Goal: Task Accomplishment & Management: Complete application form

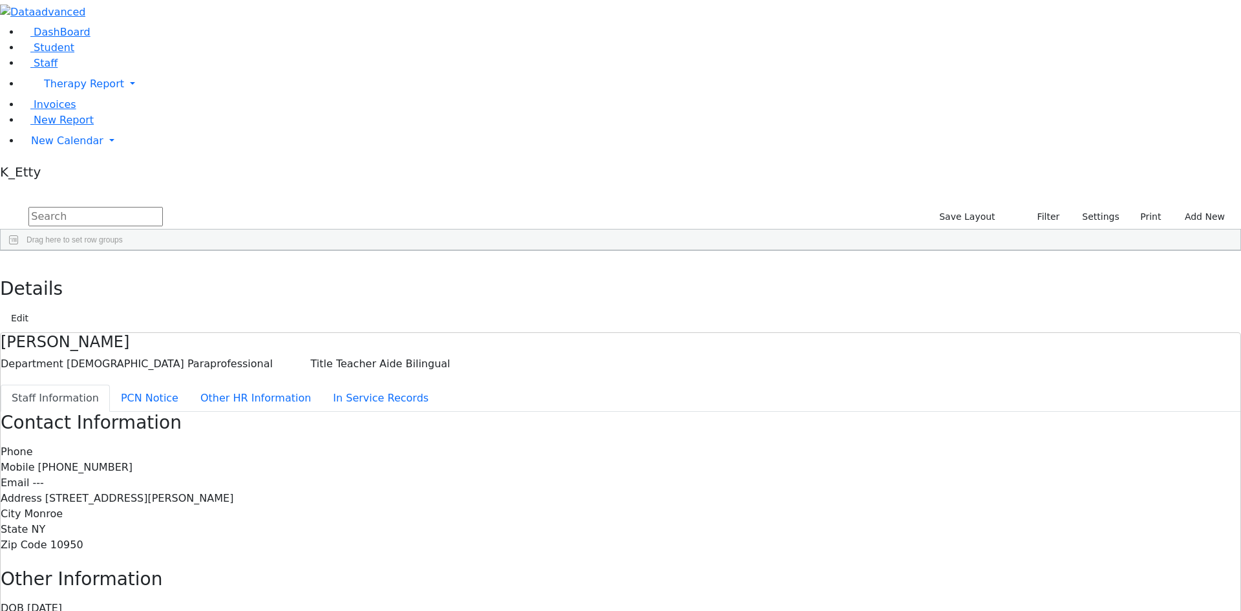
click at [163, 207] on input "text" at bounding box center [95, 216] width 134 height 19
type input "birnbau"
click at [424, 271] on div "1983 Birnbaum Miriam Occupational Therapist Occupational Therapy 845-659-3707 -…" at bounding box center [614, 280] width 1226 height 18
drag, startPoint x: 424, startPoint y: 131, endPoint x: 528, endPoint y: 186, distance: 118.0
click at [425, 271] on div "1983 Birnbaum Miriam Occupational Therapist Occupational Therapy 845-659-3707 -…" at bounding box center [614, 280] width 1226 height 18
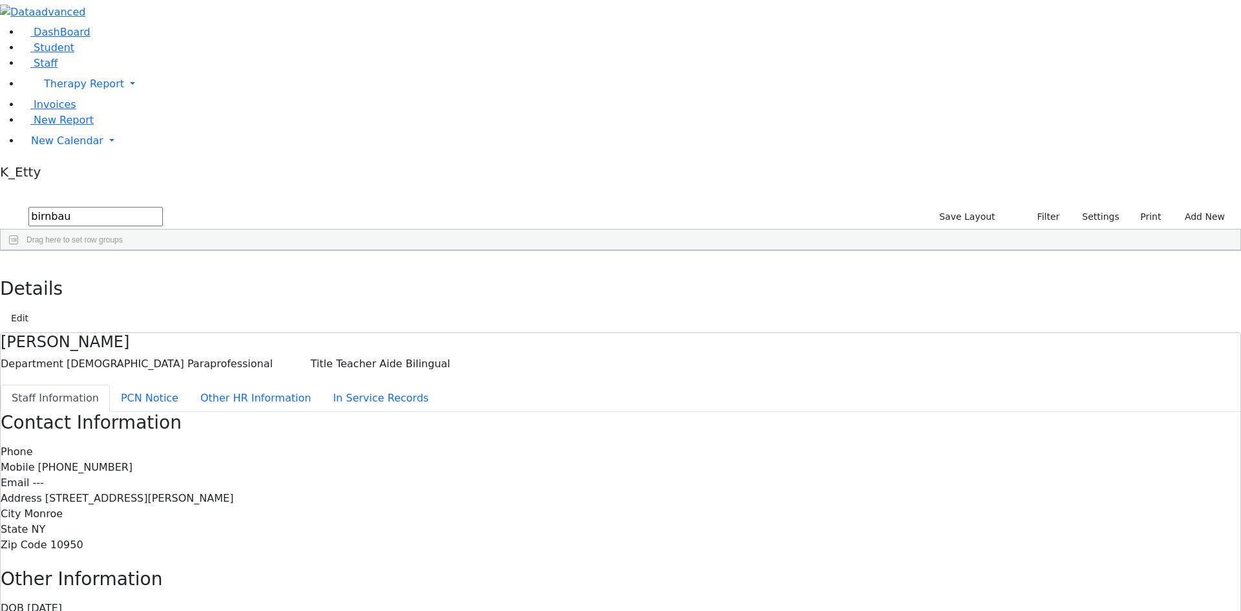
click at [454, 271] on div "[PHONE_NUMBER]" at bounding box center [416, 280] width 76 height 18
drag, startPoint x: 540, startPoint y: 124, endPoint x: 748, endPoint y: 204, distance: 223.0
click at [454, 271] on div "[PHONE_NUMBER]" at bounding box center [416, 280] width 76 height 18
click at [218, 250] on div "First Name" at bounding box center [187, 260] width 61 height 21
click at [226, 271] on div "[PERSON_NAME]" at bounding box center [187, 280] width 76 height 18
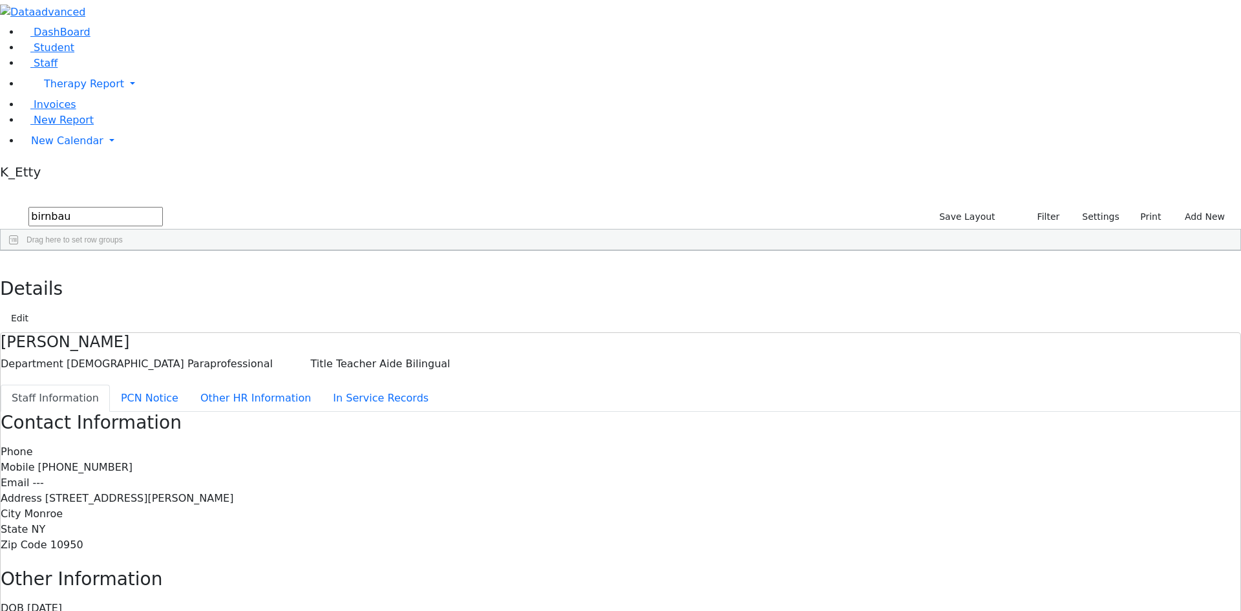
click at [226, 271] on div "[PERSON_NAME]" at bounding box center [187, 280] width 76 height 18
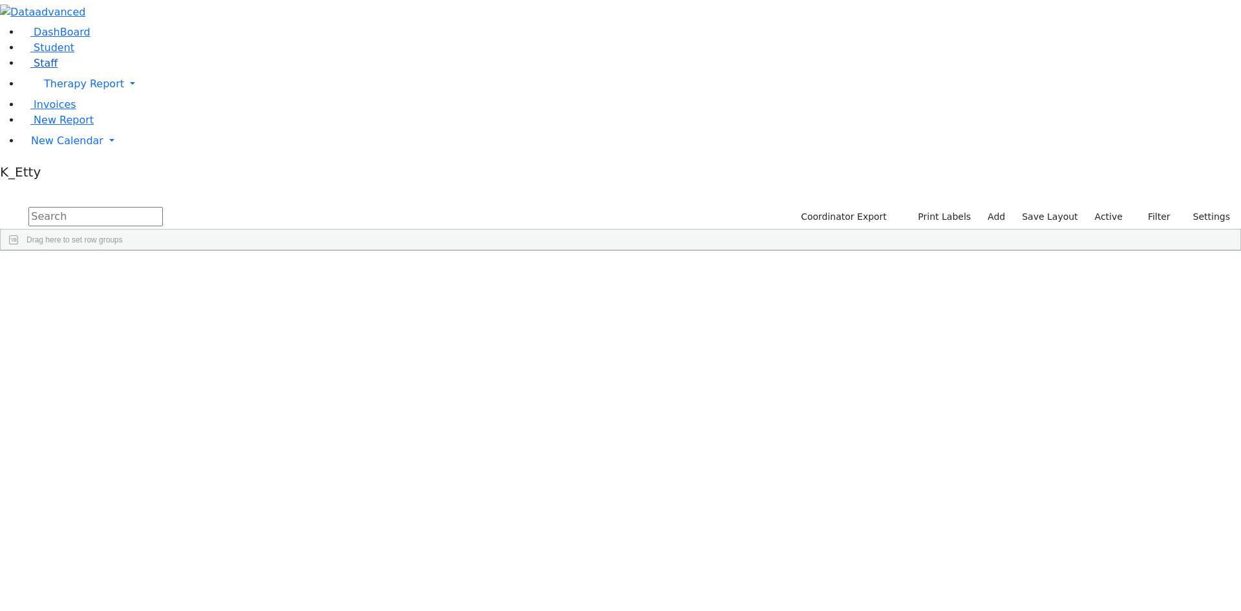
click at [58, 69] on link "Staff" at bounding box center [39, 63] width 37 height 12
click at [163, 207] on input "text" at bounding box center [95, 216] width 134 height 19
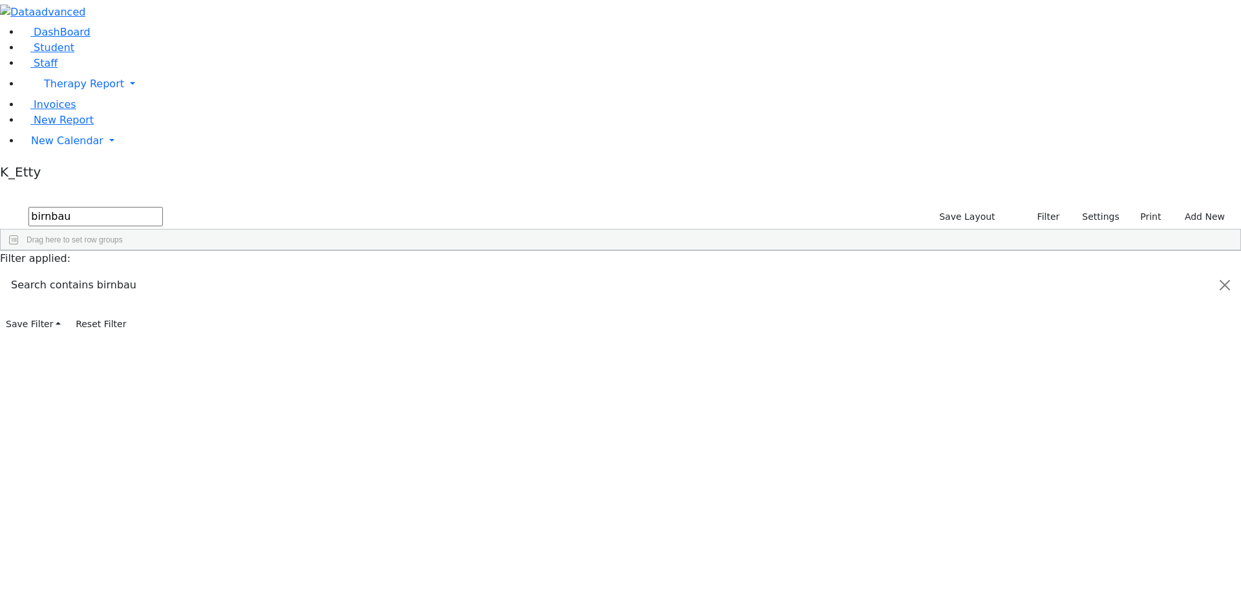
type input "birnbau"
click at [226, 271] on div "[PERSON_NAME]" at bounding box center [187, 280] width 76 height 18
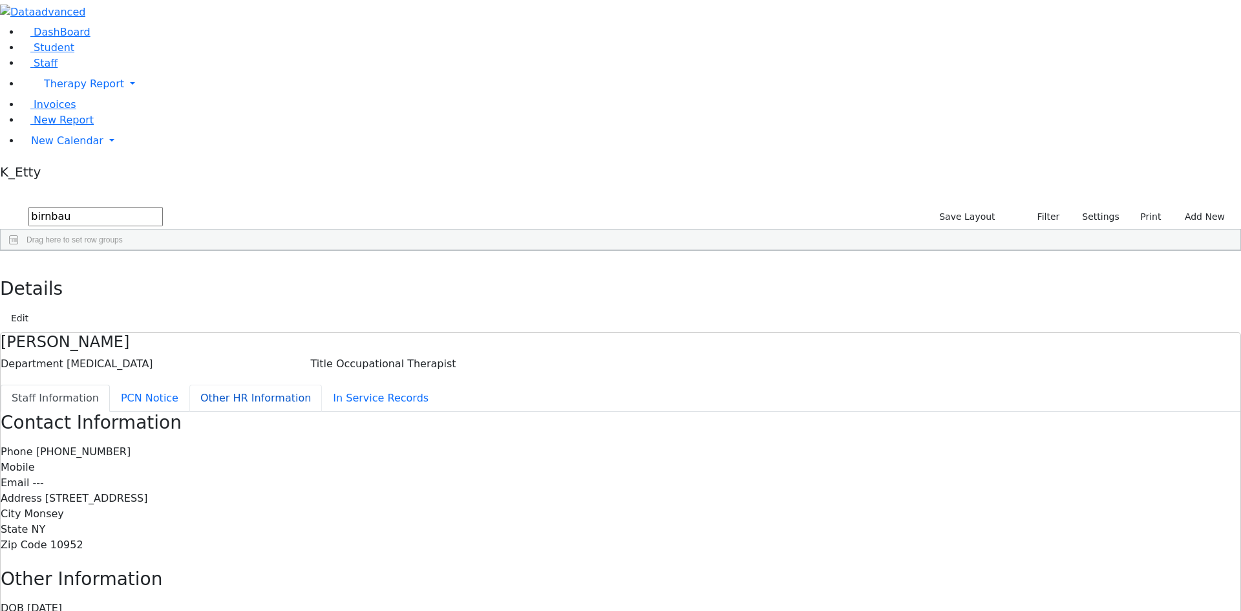
drag, startPoint x: 334, startPoint y: 200, endPoint x: 346, endPoint y: 198, distance: 12.4
click at [322, 385] on button "Other HR Information" at bounding box center [255, 398] width 132 height 27
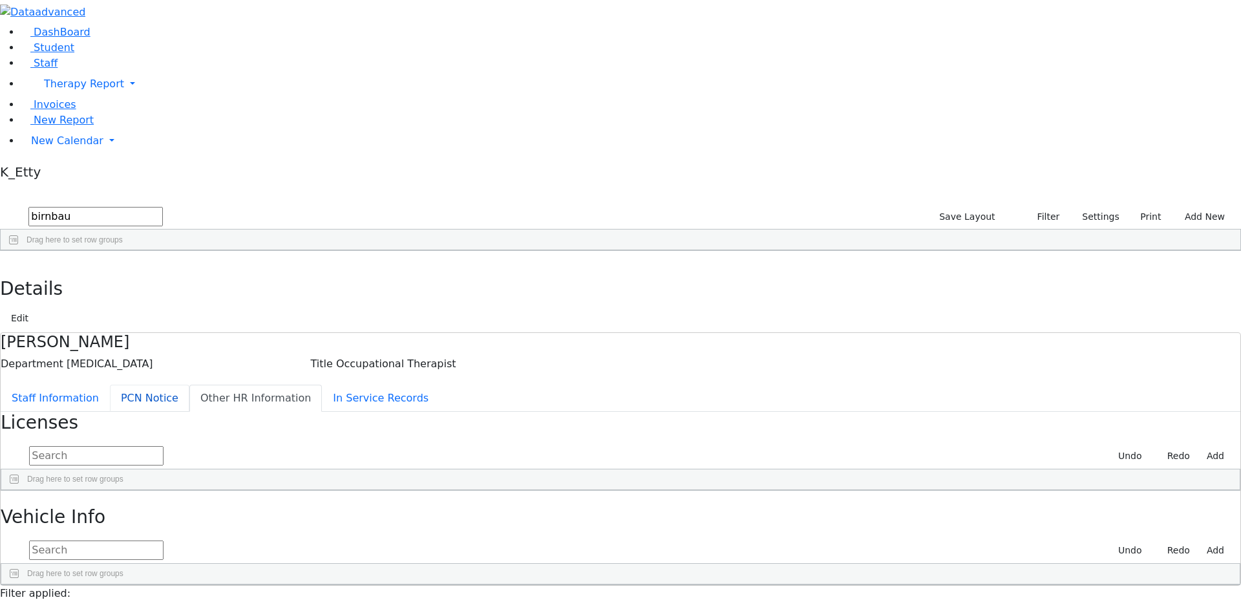
click at [189, 385] on button "PCN Notice" at bounding box center [149, 398] width 79 height 27
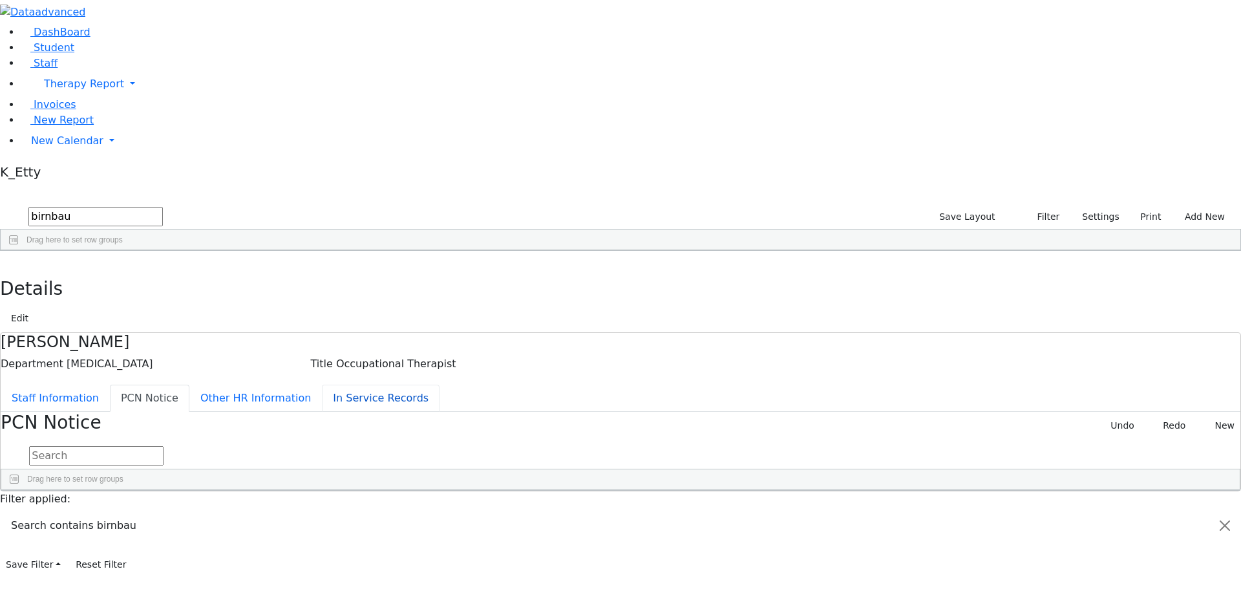
click at [322, 385] on button "In Service Records" at bounding box center [381, 398] width 118 height 27
drag, startPoint x: 300, startPoint y: 191, endPoint x: 304, endPoint y: 184, distance: 8.1
click at [300, 385] on button "Other HR Information" at bounding box center [255, 398] width 132 height 27
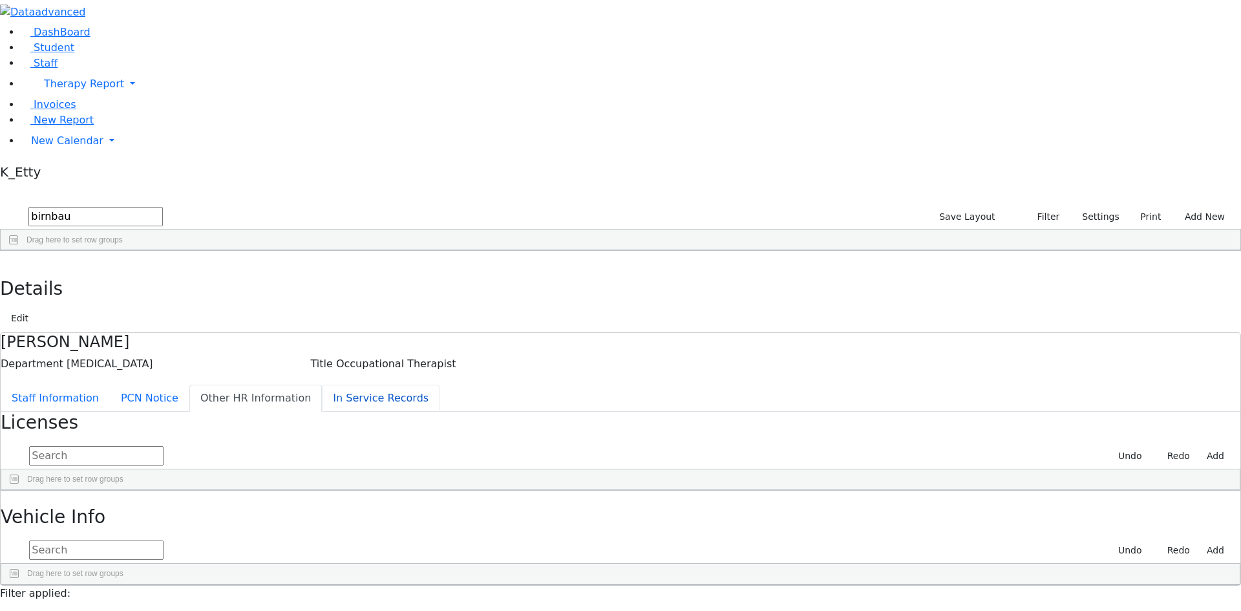
click at [322, 385] on button "In Service Records" at bounding box center [381, 398] width 118 height 27
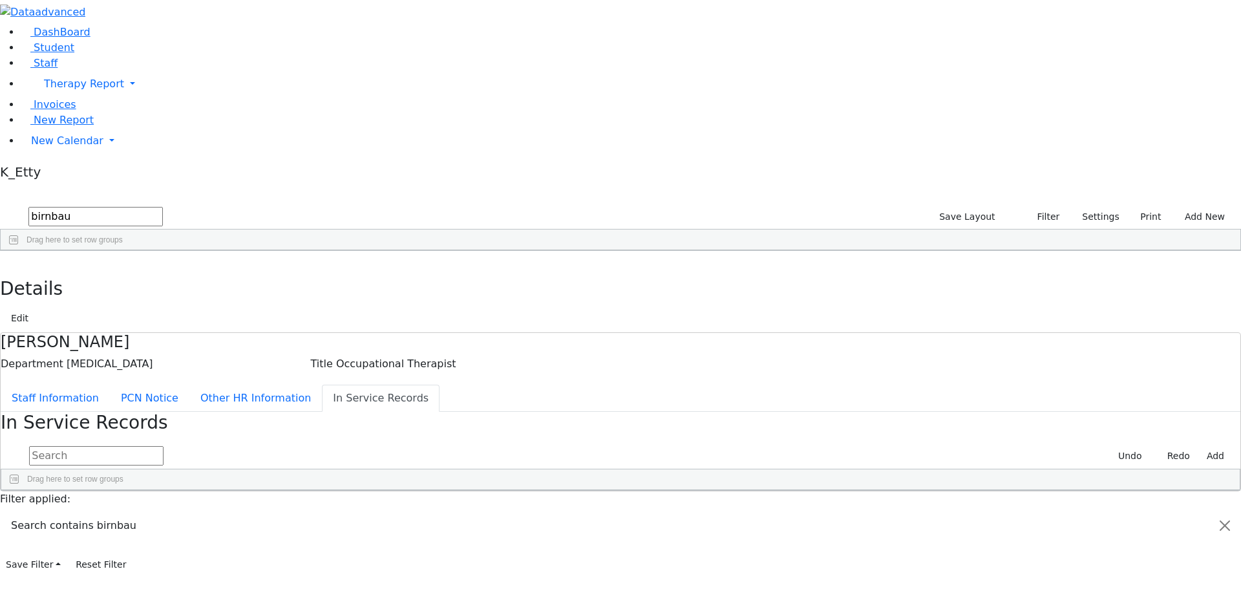
scroll to position [3, 0]
click at [1201, 446] on button "Add" at bounding box center [1215, 456] width 29 height 20
click at [95, 529] on div "Press SPACE to select this row." at bounding box center [48, 538] width 94 height 18
type input "Brain I"
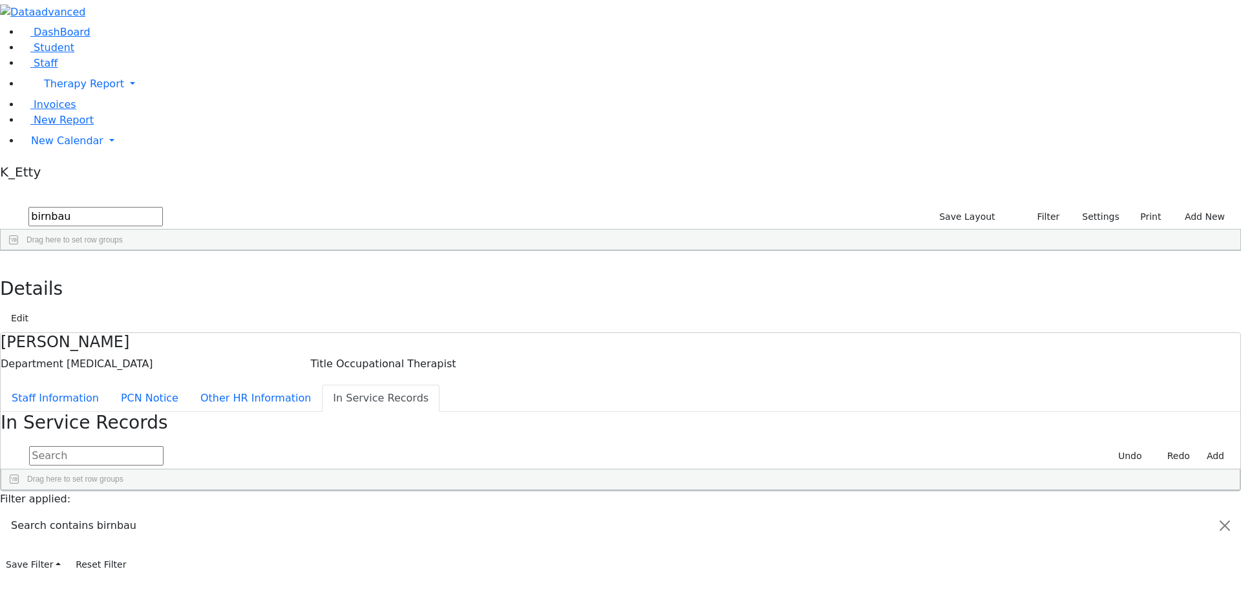
scroll to position [0, 0]
type input "Chikly Institute"
click at [266, 532] on input "[DATE]" at bounding box center [231, 540] width 70 height 17
type input "[DATE]"
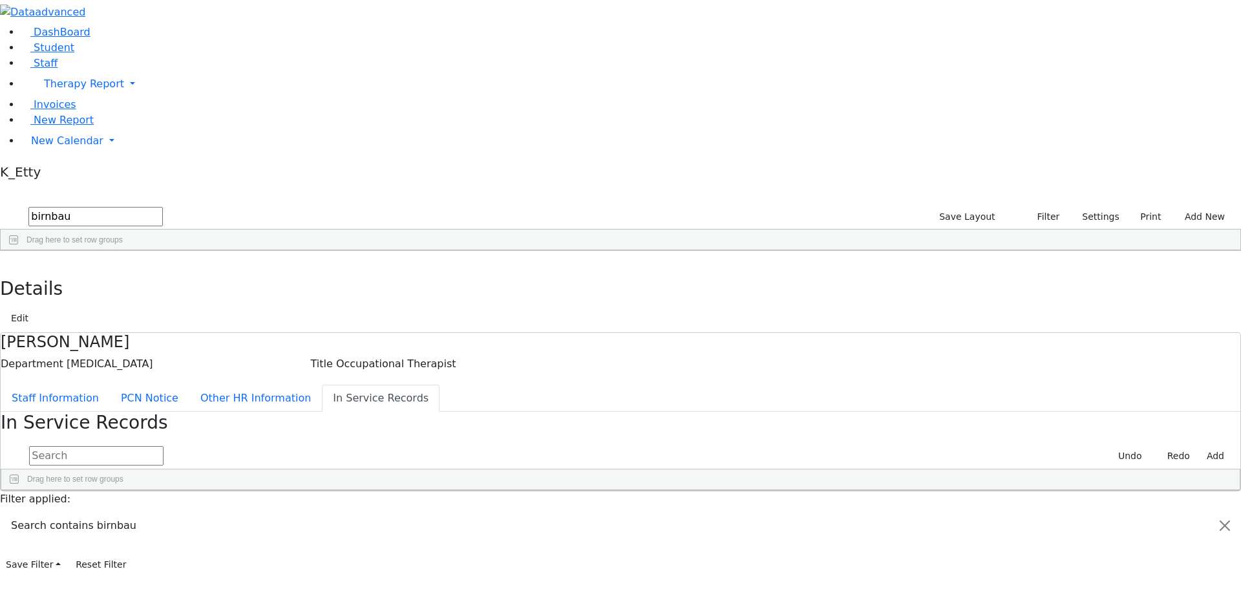
click at [291, 532] on div "Press SPACE to deselect this row." at bounding box center [271, 541] width 40 height 18
type input "32"
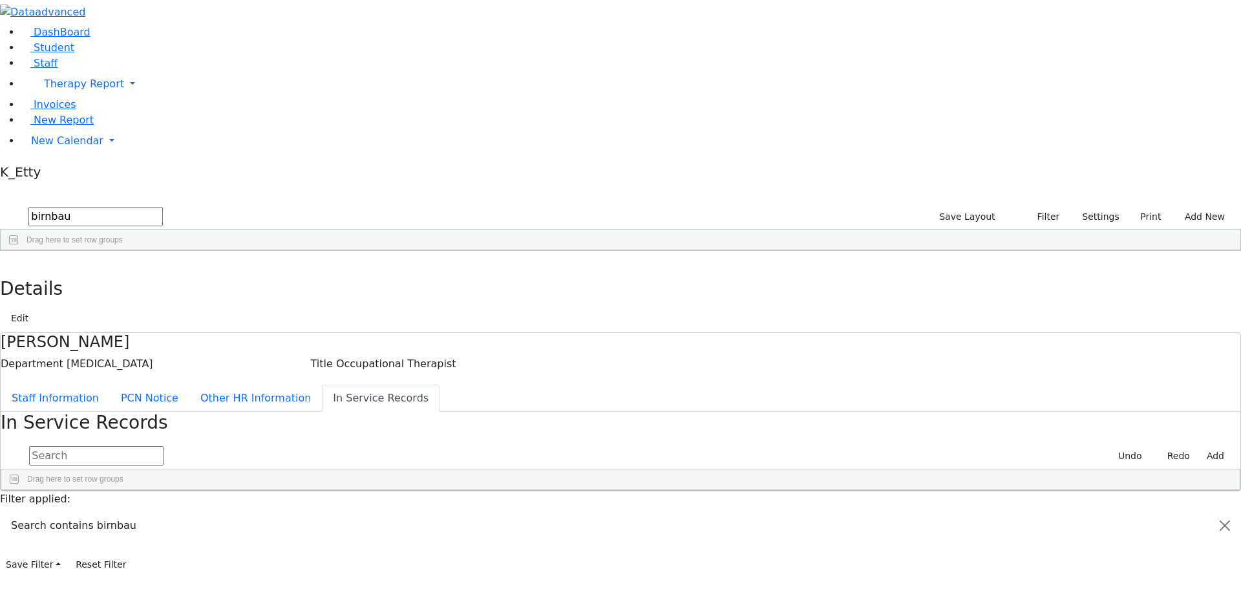
scroll to position [0, 0]
click at [1152, 490] on div "In Service Records Undo Redo Add Drag here to set row groups Drag here to set c…" at bounding box center [620, 451] width 1239 height 79
click at [732, 490] on div "In Service Records Undo Redo Add Drag here to set row groups Drag here to set c…" at bounding box center [620, 451] width 1239 height 79
drag, startPoint x: 250, startPoint y: 24, endPoint x: 223, endPoint y: 43, distance: 33.0
click at [19, 251] on button "button" at bounding box center [9, 264] width 19 height 27
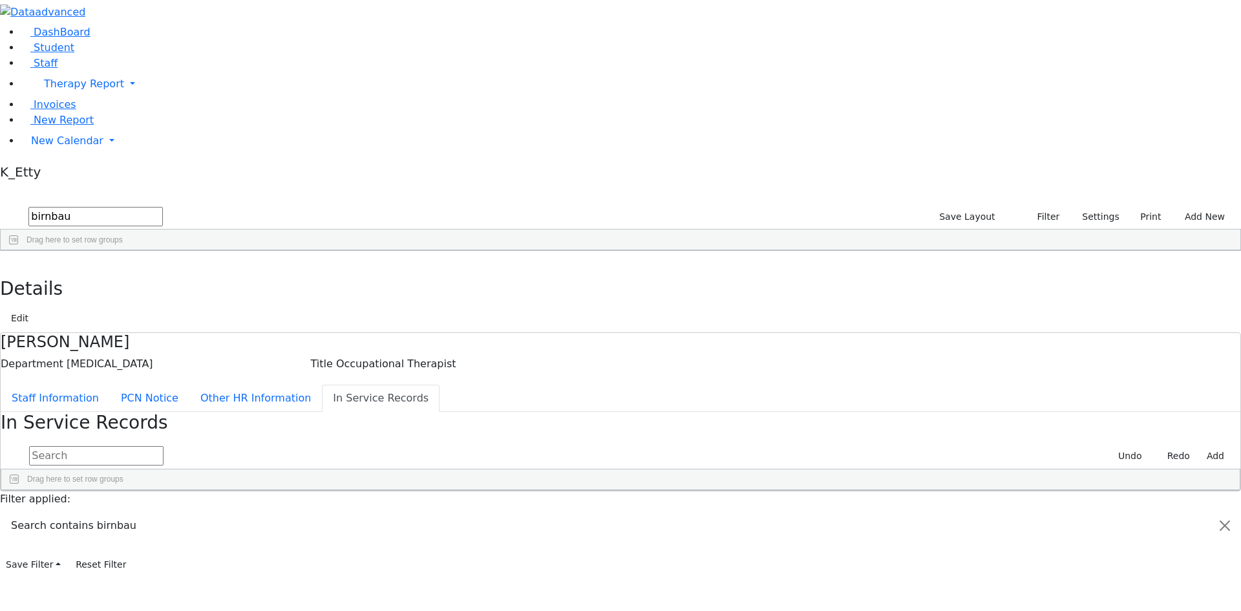
drag, startPoint x: 219, startPoint y: 60, endPoint x: 94, endPoint y: 41, distance: 126.9
click at [94, 41] on div "DashBoard Student Staff Therapy Report Student Old Calendar Report K_Etty" at bounding box center [620, 287] width 1241 height 574
type input "orlian"
click at [607, 271] on div "[EMAIL_ADDRESS][DOMAIN_NAME]" at bounding box center [569, 280] width 76 height 18
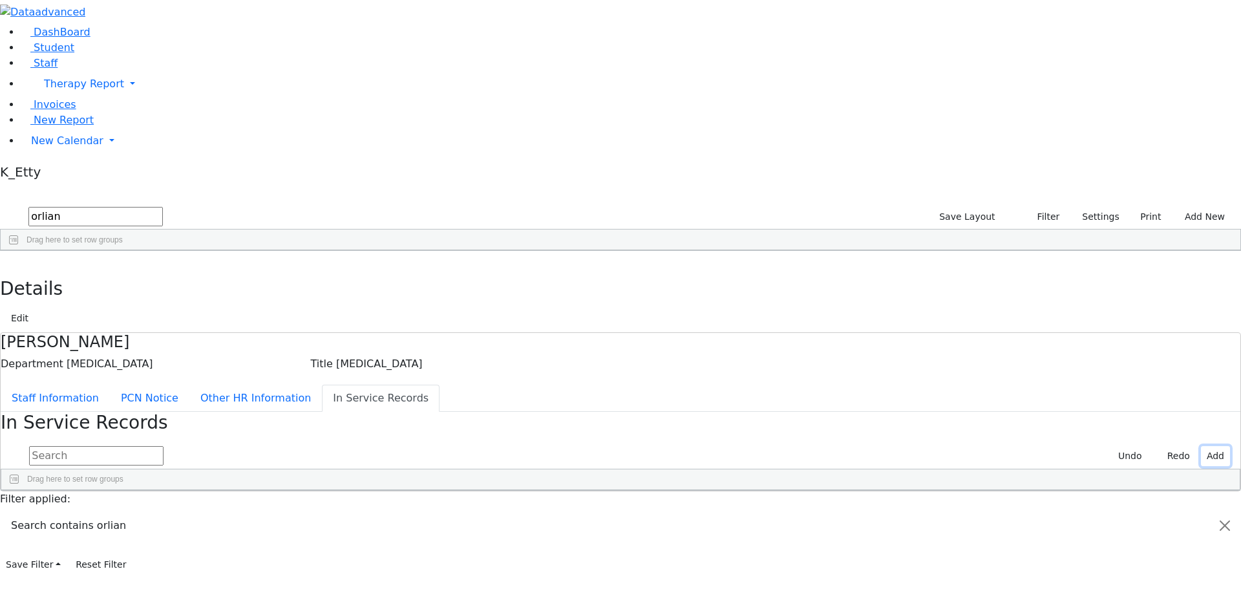
click at [1201, 446] on button "Add" at bounding box center [1215, 456] width 29 height 20
click at [95, 532] on div "Press SPACE to select this row." at bounding box center [48, 541] width 94 height 18
type input "[MEDICAL_DATA] Empowerment"
type input "Theramoves"
click at [266, 532] on input "[DATE]" at bounding box center [231, 540] width 70 height 17
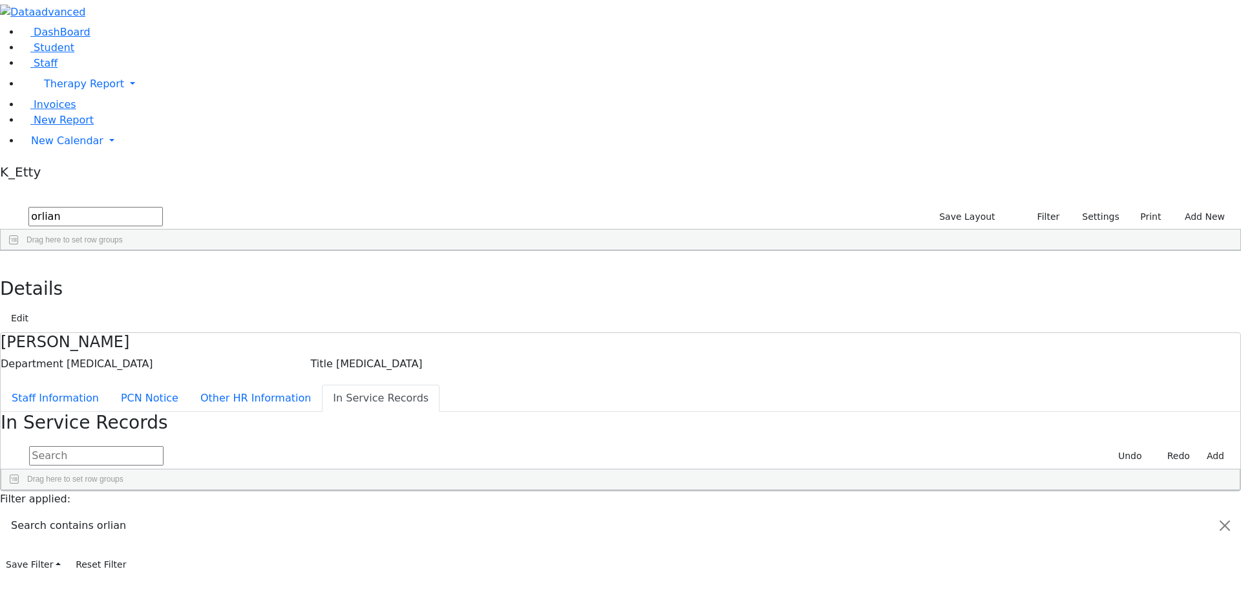
click at [266, 532] on input "[DATE]" at bounding box center [231, 540] width 70 height 17
type input "[DATE]"
click at [291, 532] on div "Press SPACE to deselect this row." at bounding box center [271, 541] width 40 height 18
type input "6"
click at [342, 532] on div "Press SPACE to deselect this row." at bounding box center [316, 541] width 50 height 18
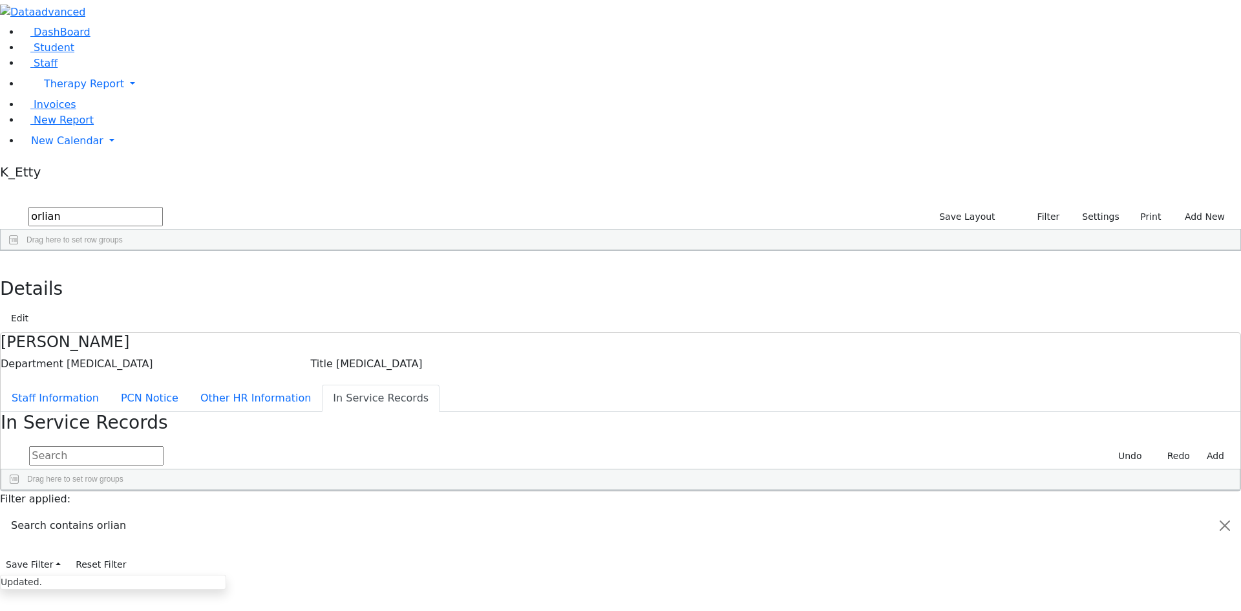
type input "6"
click at [163, 446] on input "text" at bounding box center [96, 455] width 134 height 19
click at [19, 251] on button "button" at bounding box center [9, 264] width 19 height 27
drag, startPoint x: 216, startPoint y: 58, endPoint x: 5, endPoint y: 45, distance: 211.7
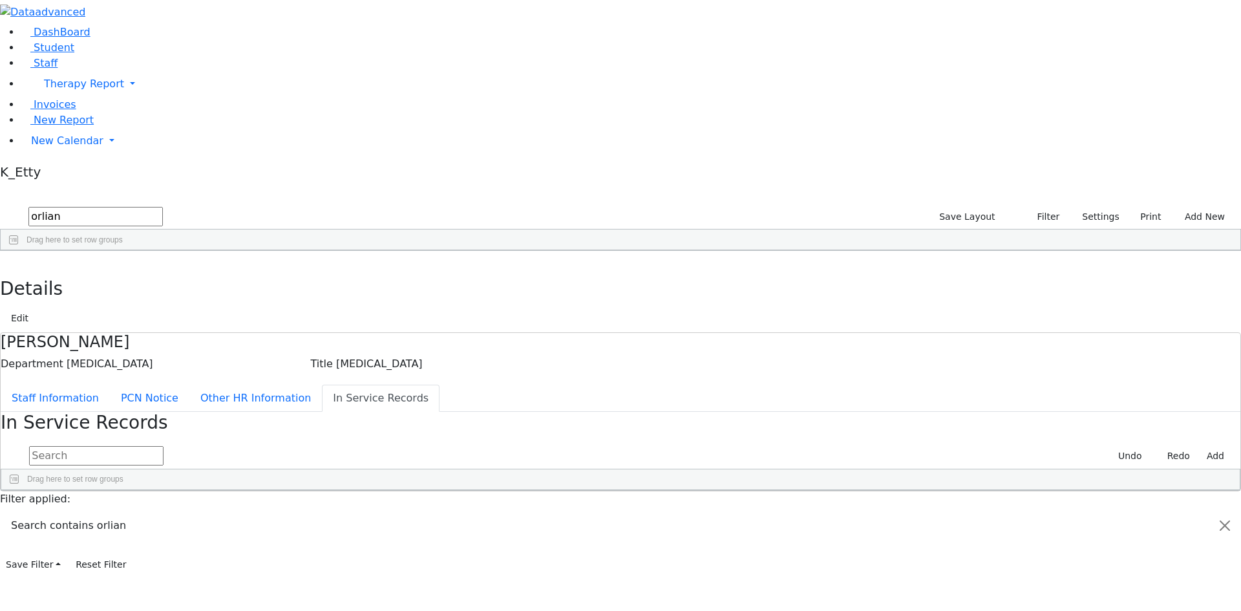
click at [10, 49] on div "DashBoard Student Staff Therapy Report Student Old Calendar Report K_Etty" at bounding box center [620, 287] width 1241 height 574
type input "schmutter"
click at [226, 271] on div "Michoel" at bounding box center [187, 280] width 76 height 18
click at [1201, 446] on button "Add" at bounding box center [1215, 456] width 29 height 20
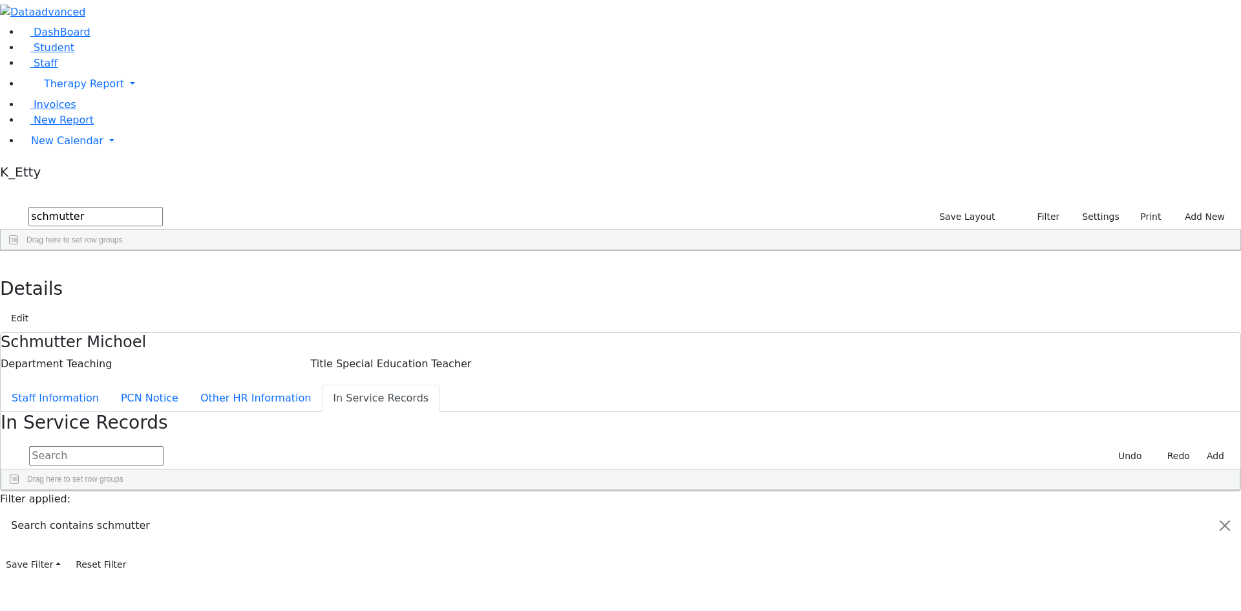
click at [96, 532] on div "Press SPACE to select this row." at bounding box center [48, 541] width 95 height 18
type input "Ed-Web"
click at [96, 532] on div "Ed-Web" at bounding box center [48, 541] width 95 height 18
click at [96, 532] on input "Ed-Web" at bounding box center [49, 540] width 94 height 17
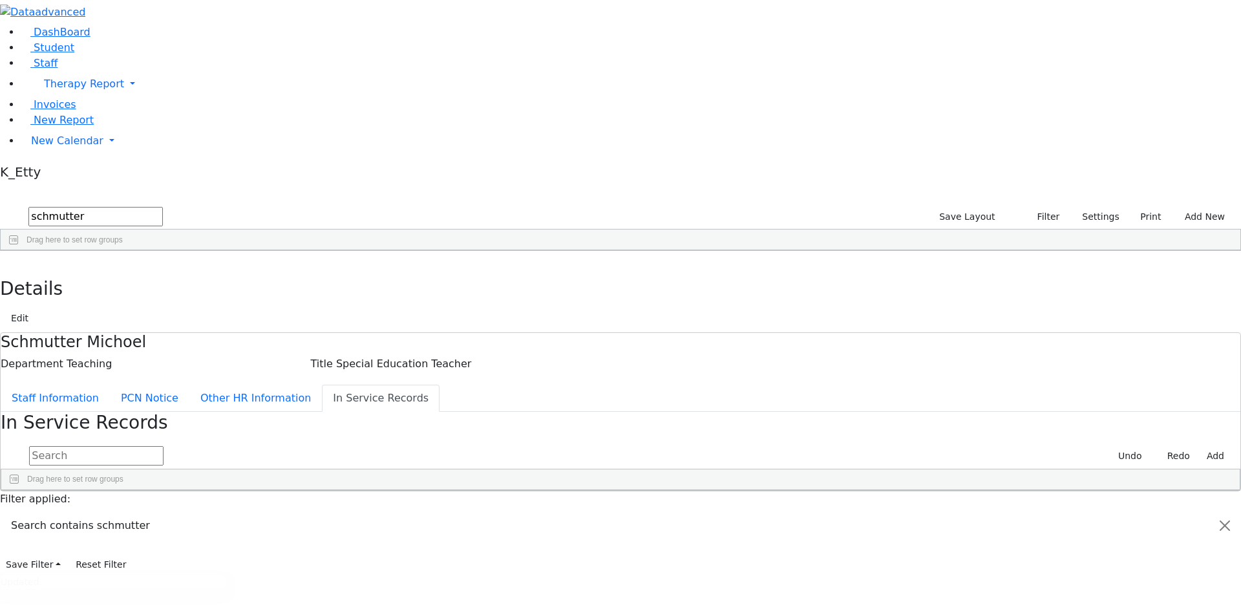
click at [96, 532] on input "Ed Web" at bounding box center [49, 540] width 94 height 17
type input "Ed Web Trainings"
click at [275, 511] on div "Hours" at bounding box center [267, 521] width 15 height 20
click at [293, 532] on div "Press SPACE to deselect this row." at bounding box center [273, 541] width 41 height 18
click at [275, 516] on span at bounding box center [270, 521] width 10 height 10
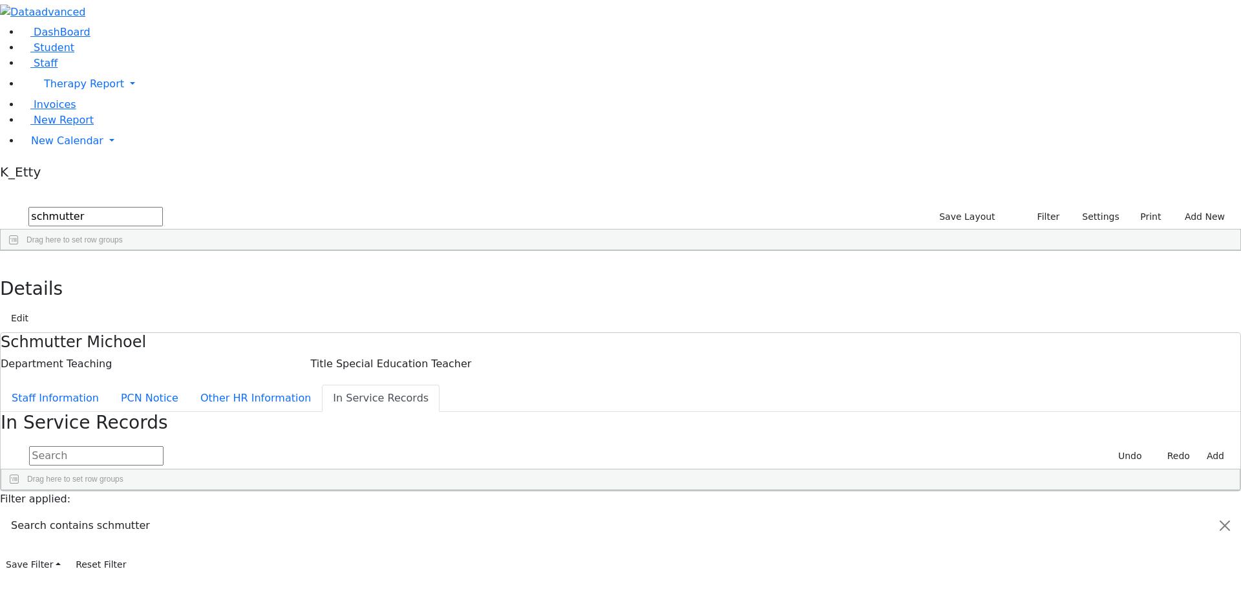
type input "25"
click at [19, 251] on button "button" at bounding box center [9, 264] width 19 height 27
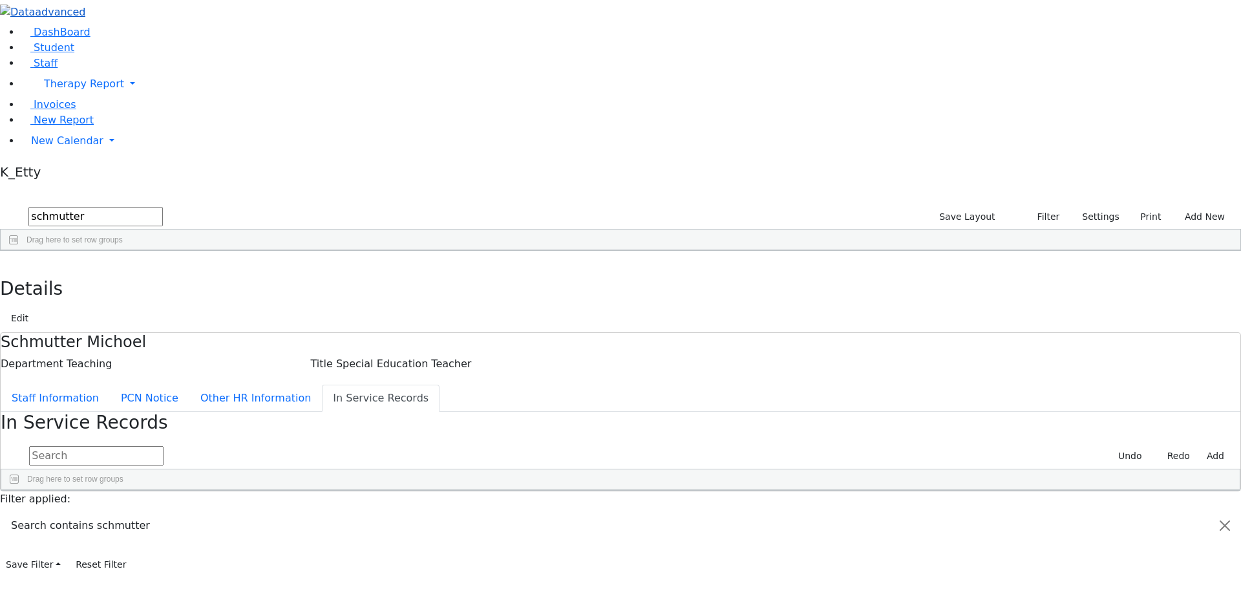
drag, startPoint x: 242, startPoint y: 39, endPoint x: 84, endPoint y: 28, distance: 158.0
click at [91, 34] on div "DashBoard Student Staff Therapy Report Student Old Calendar Report K_Etty" at bounding box center [620, 287] width 1241 height 574
type input "[PERSON_NAME]"
click at [512, 250] on div "Mobile Phone" at bounding box center [487, 260] width 50 height 21
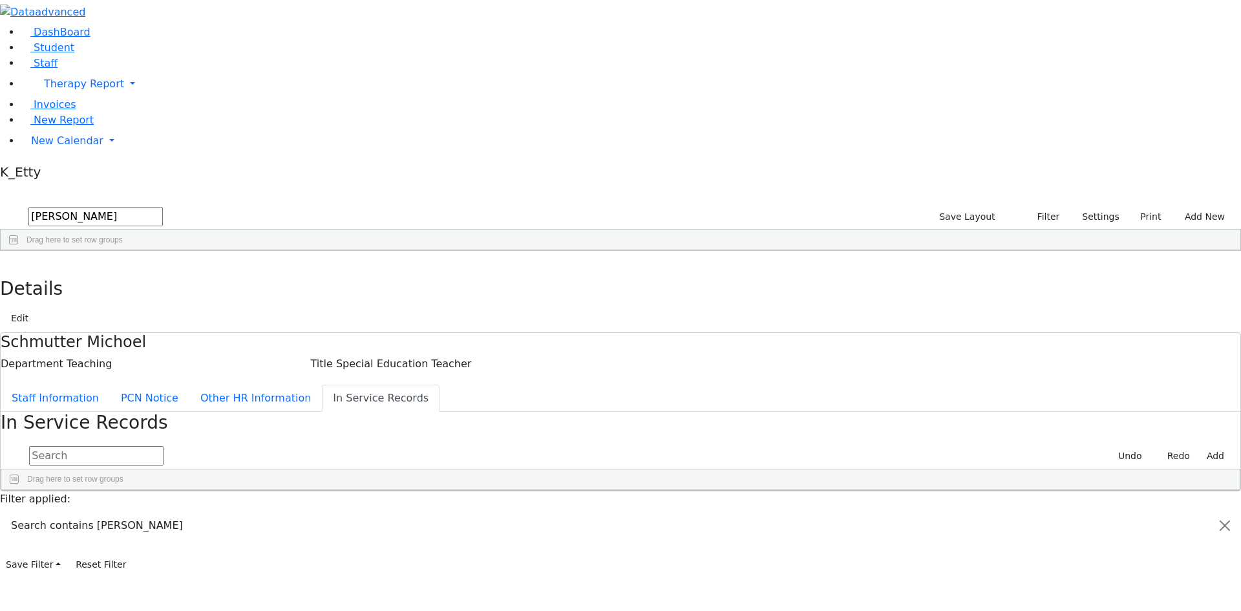
click at [531, 271] on div "[PHONE_NUMBER]" at bounding box center [492, 280] width 76 height 18
click at [1201, 446] on button "Add" at bounding box center [1215, 456] width 29 height 20
click at [96, 532] on div "Press SPACE to select this row." at bounding box center [48, 541] width 95 height 18
type input "Executive Functioning Masterclass"
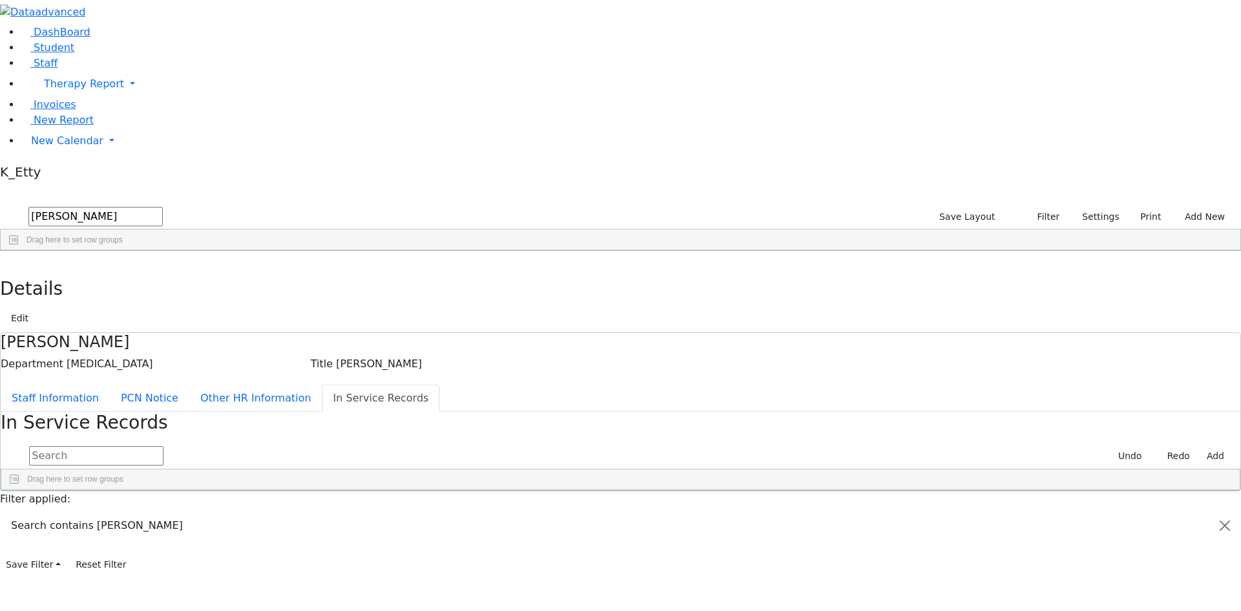
scroll to position [0, 27]
click at [197, 532] on div "Press SPACE to deselect this row." at bounding box center [146, 541] width 101 height 18
type input "Theramoves"
click at [253, 532] on div "[DATE]" at bounding box center [225, 541] width 56 height 18
click at [268, 532] on input "[DATE]" at bounding box center [233, 540] width 70 height 17
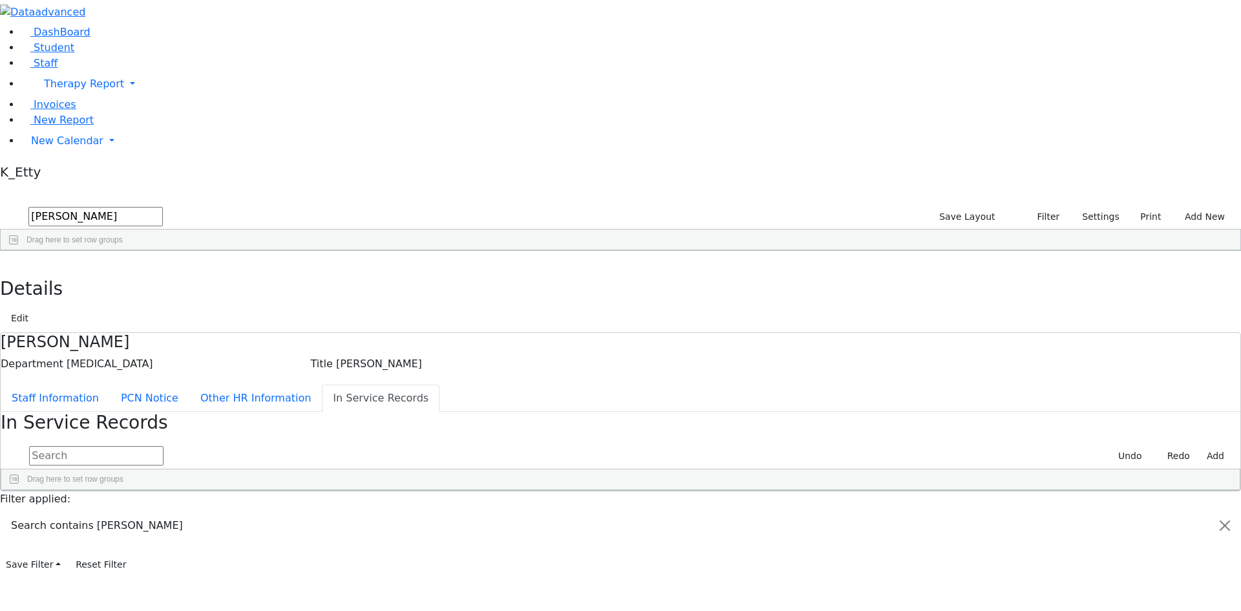
type input "[DATE]"
click at [293, 532] on div "Press SPACE to deselect this row." at bounding box center [273, 541] width 41 height 18
type input "6"
click at [806, 532] on div "0 Emotional Regulation Behavioral Challenges Thera Era [DATE] 6 6 [DATE] 0 0 6 …" at bounding box center [607, 604] width 1212 height 145
